Goal: Book appointment/travel/reservation

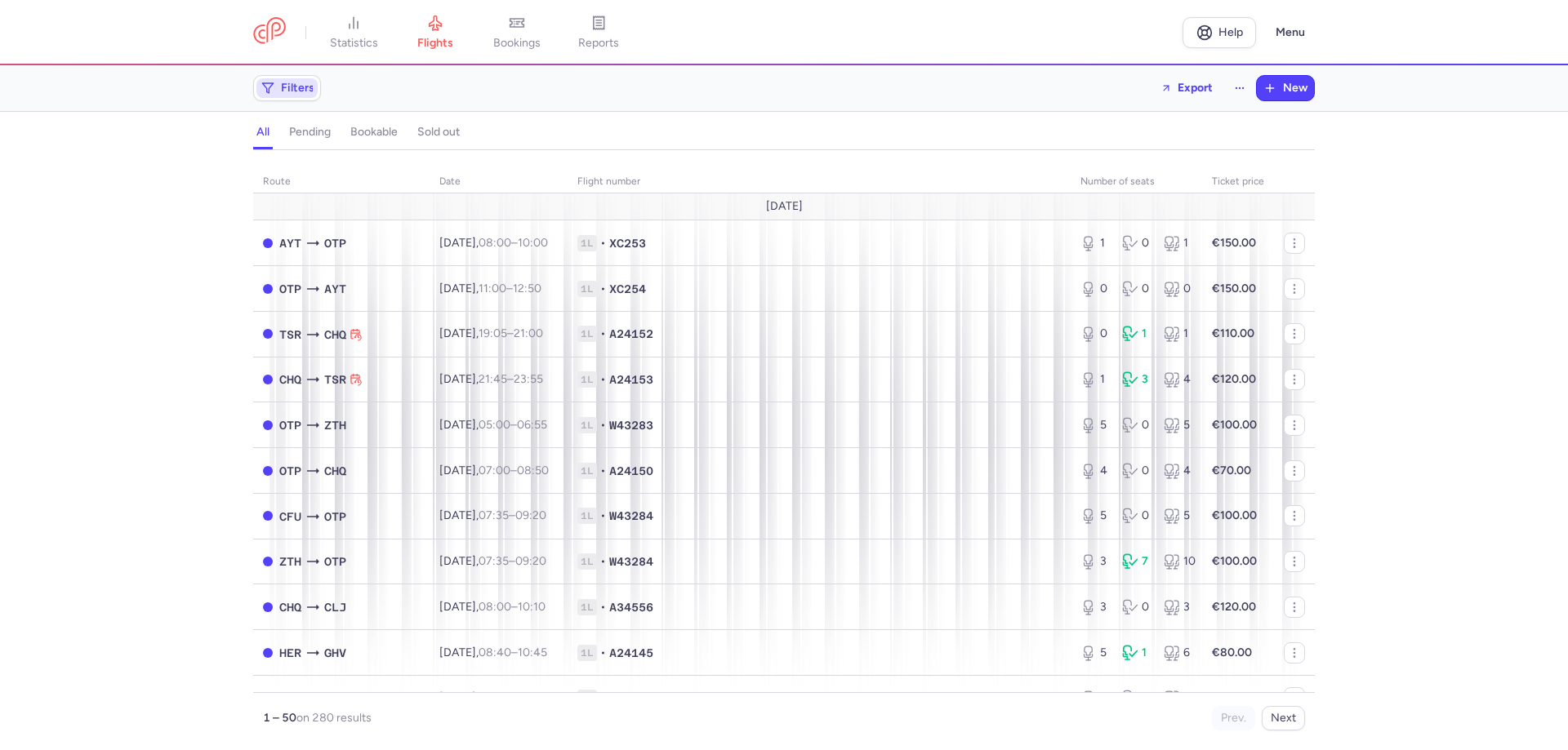
click at [280, 99] on button "Filters" at bounding box center [287, 88] width 66 height 24
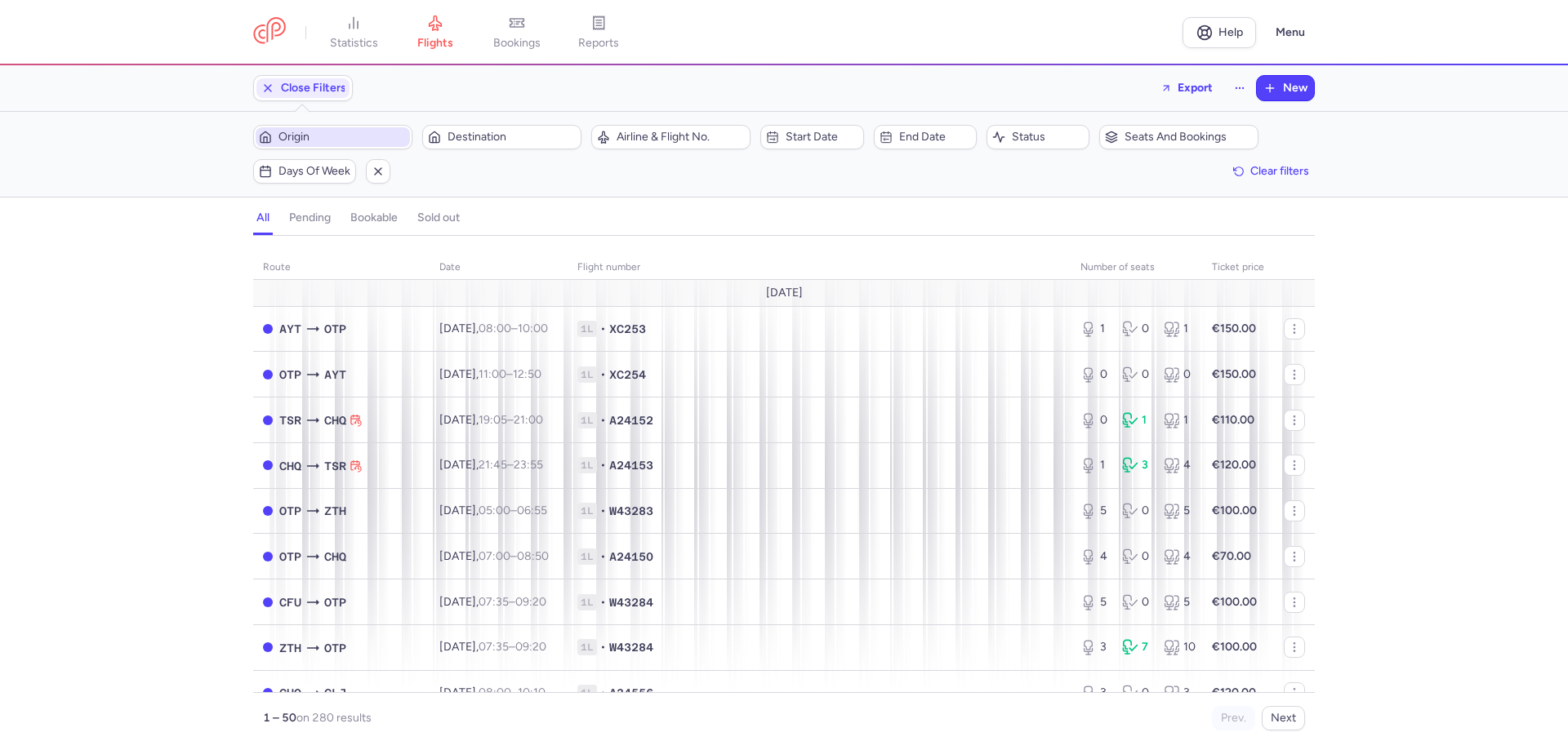
click at [312, 140] on span "Origin" at bounding box center [343, 137] width 129 height 13
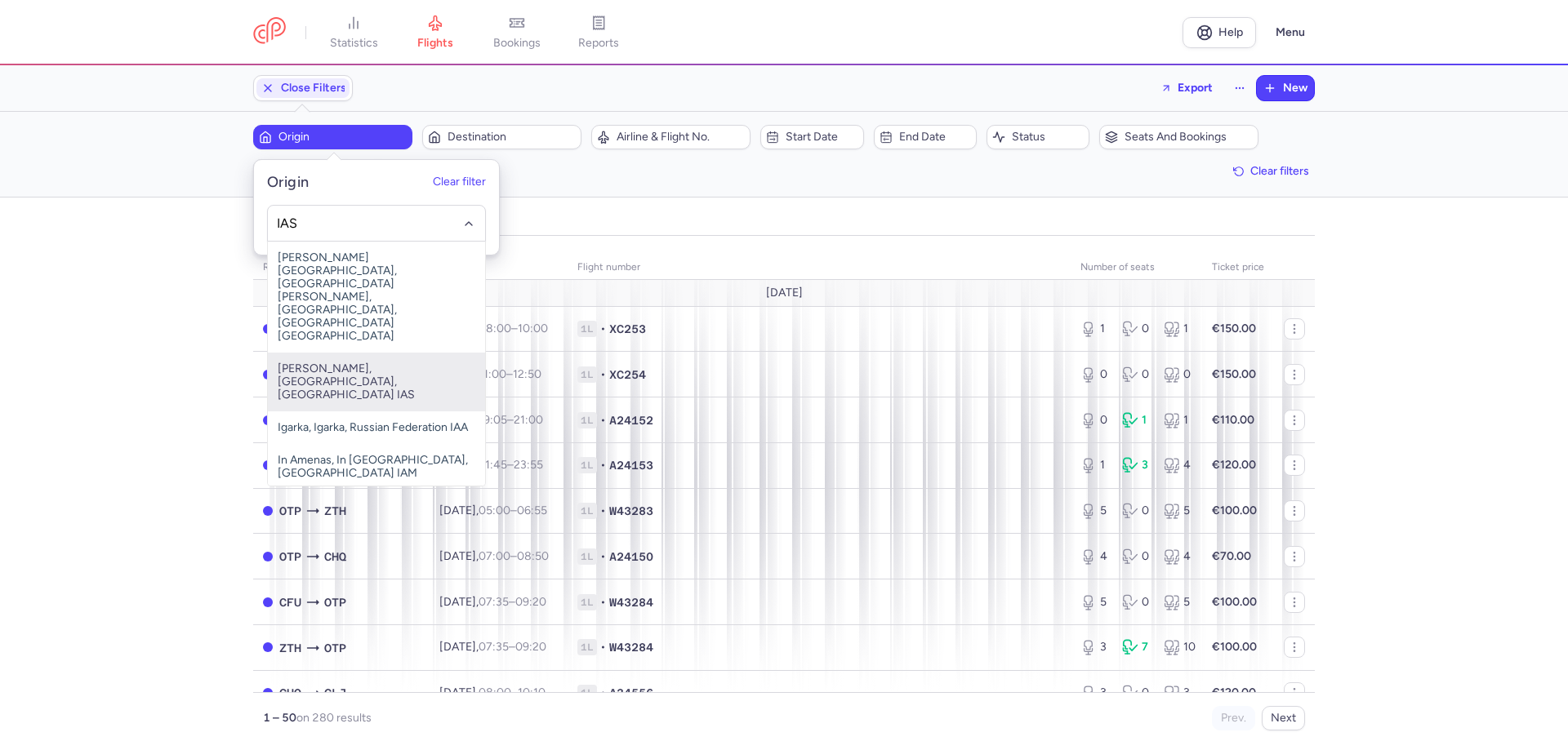
click at [339, 353] on span "[PERSON_NAME], [GEOGRAPHIC_DATA], [GEOGRAPHIC_DATA] IAS" at bounding box center [376, 382] width 217 height 59
type input "IAS"
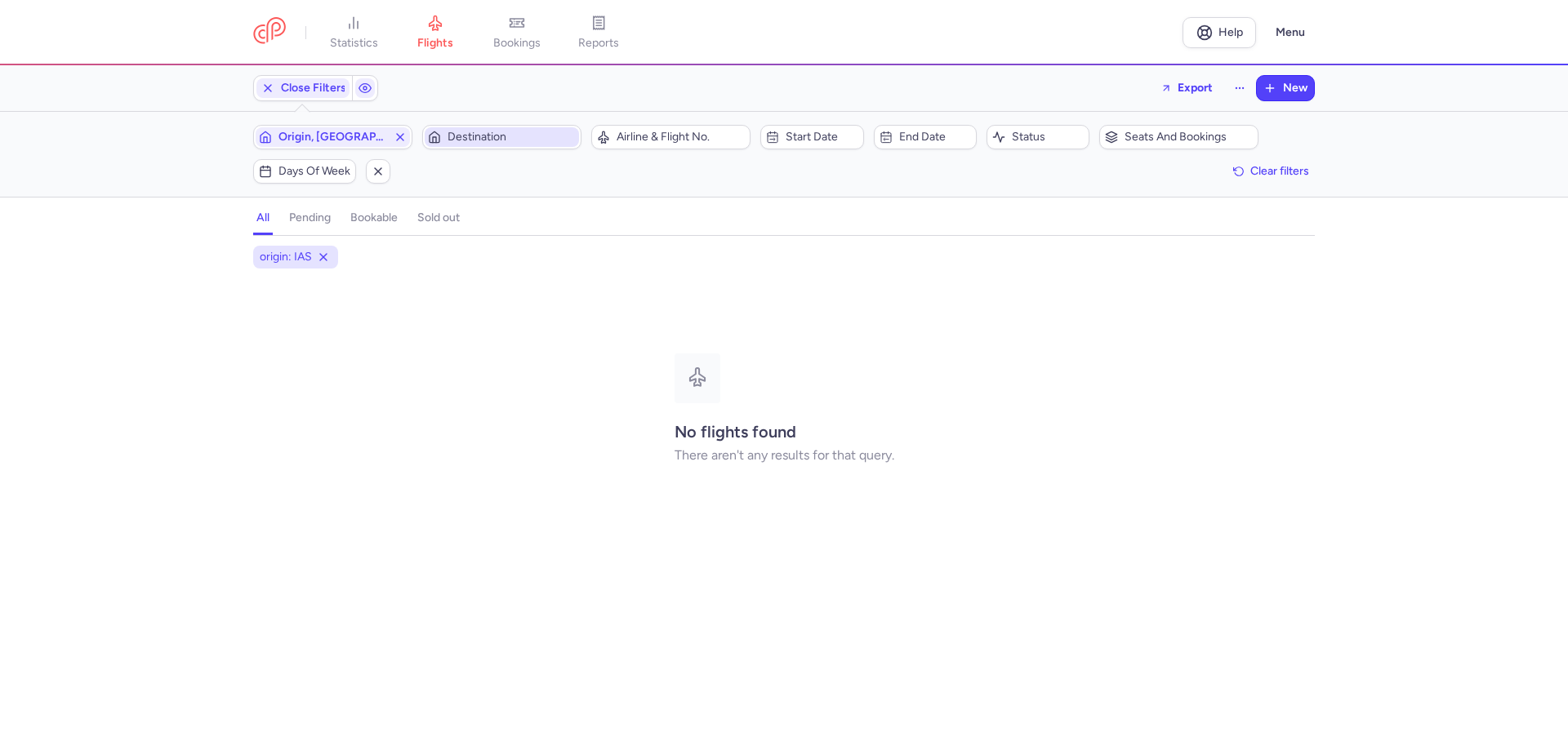
click at [505, 138] on span "Destination" at bounding box center [512, 137] width 129 height 13
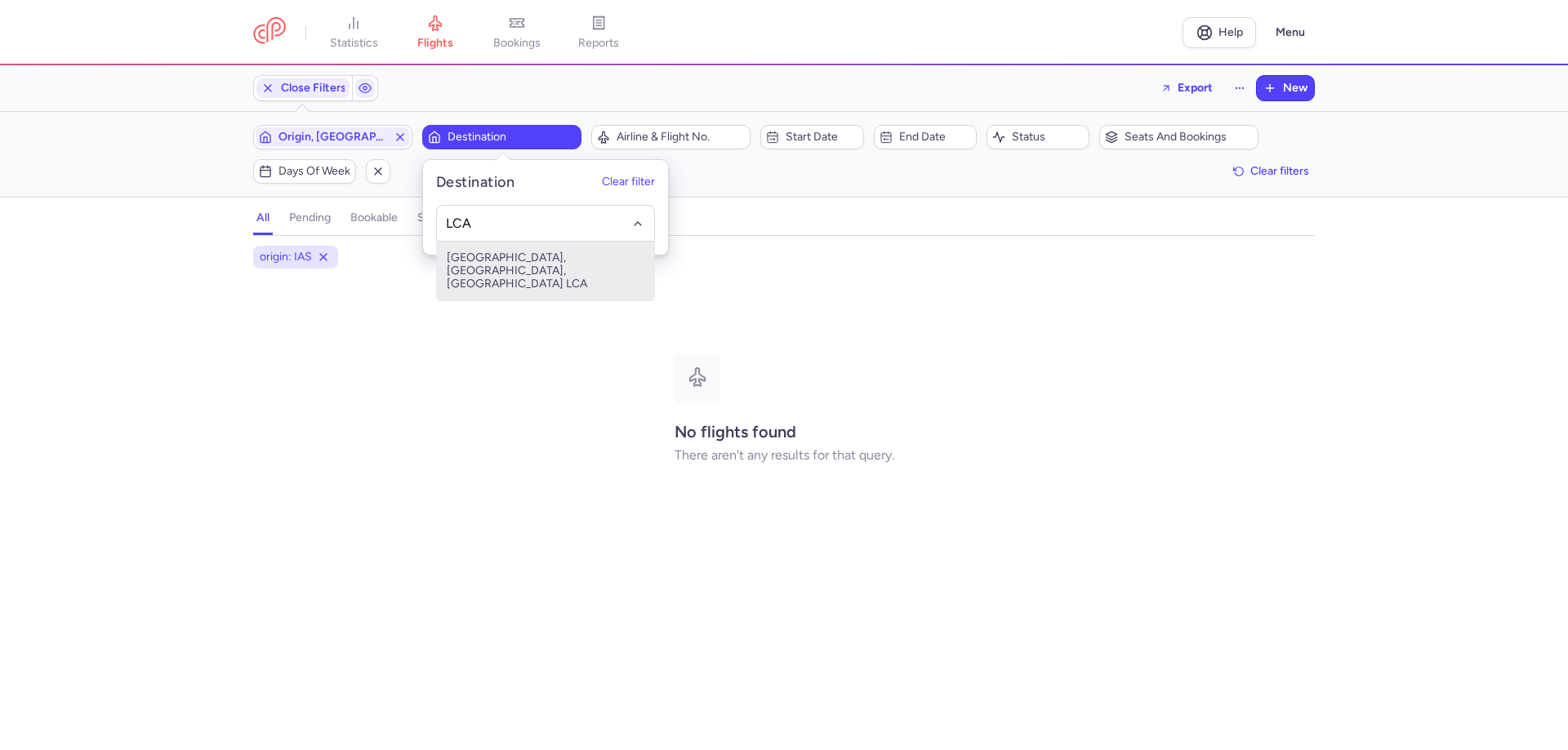
click at [492, 269] on span "[GEOGRAPHIC_DATA], [GEOGRAPHIC_DATA], [GEOGRAPHIC_DATA] LCA" at bounding box center [545, 271] width 217 height 59
type input "LCA"
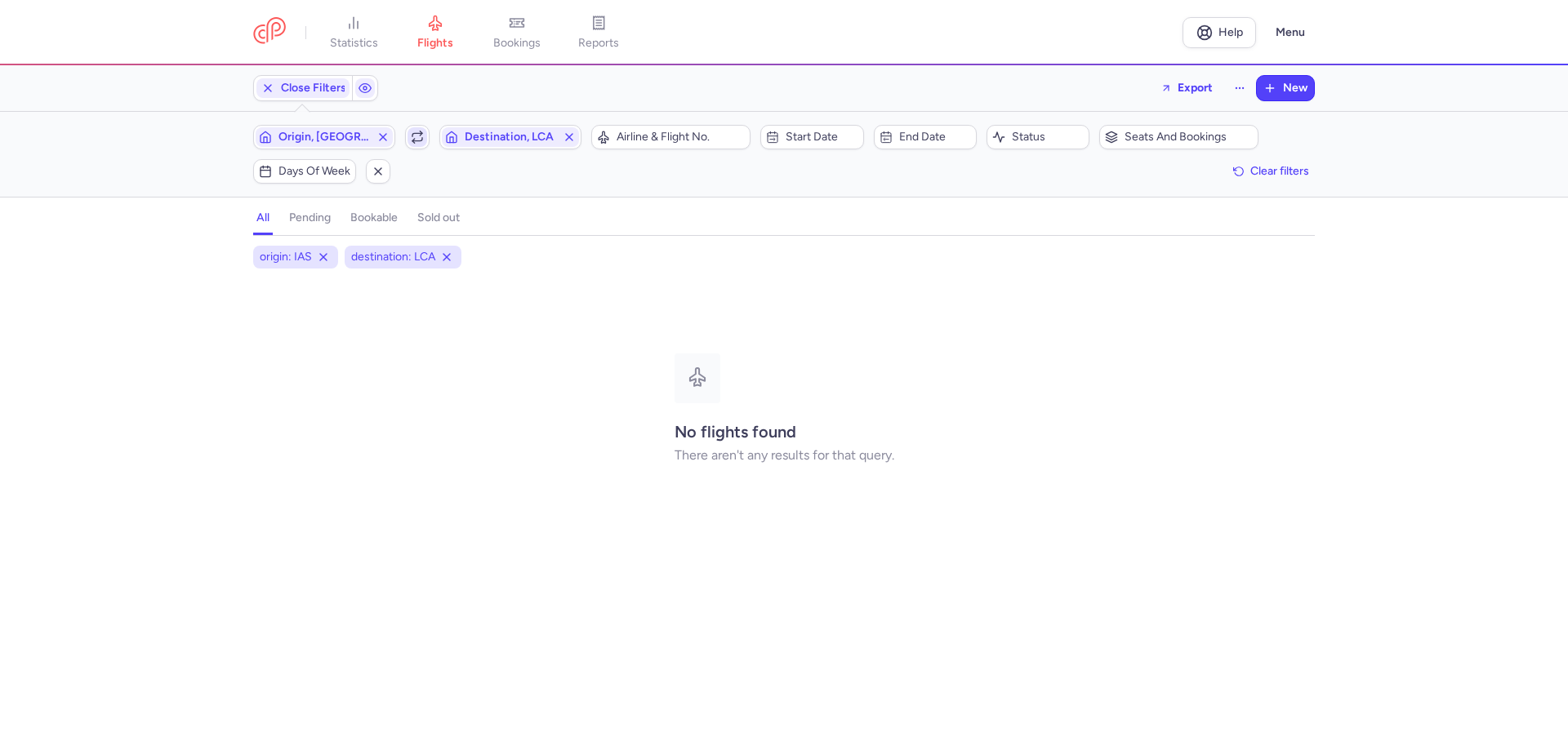
click at [420, 136] on icon "button" at bounding box center [417, 137] width 13 height 13
click at [422, 143] on icon "button" at bounding box center [417, 137] width 13 height 13
click at [419, 140] on icon "button" at bounding box center [417, 137] width 13 height 13
